Goal: Information Seeking & Learning: Learn about a topic

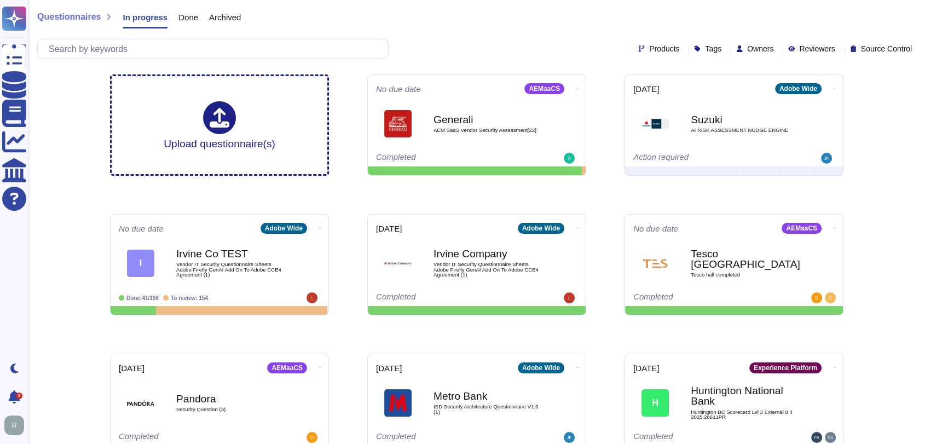
click at [497, 37] on div "Questionnaires In progress Done Archived Products Tags Owners Reviewers Source …" at bounding box center [476, 33] width 896 height 66
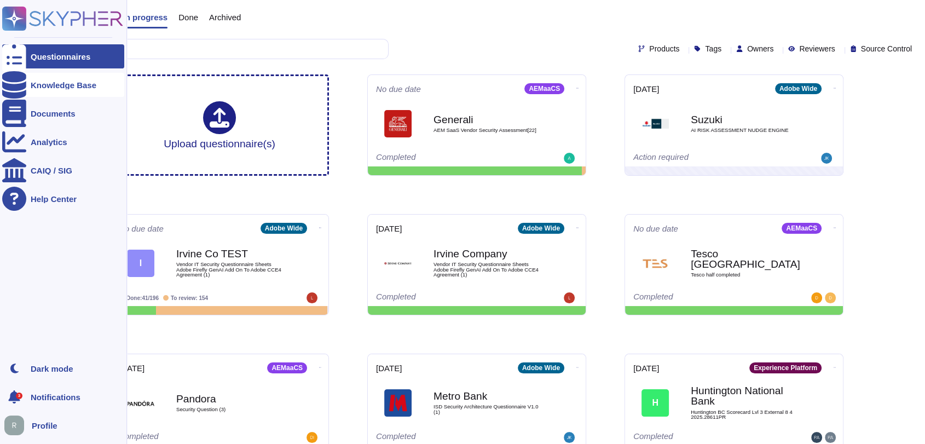
click at [52, 86] on div "Knowledge Base" at bounding box center [64, 85] width 66 height 8
